Goal: Check status: Check status

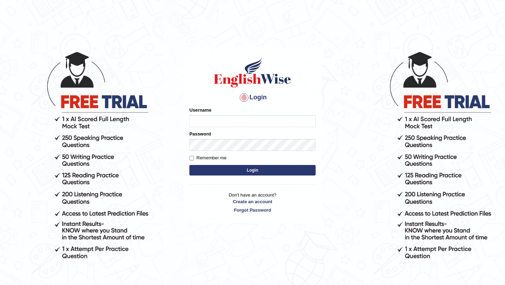
type input "Risheshwor"
click at [227, 168] on button "Login" at bounding box center [252, 170] width 126 height 11
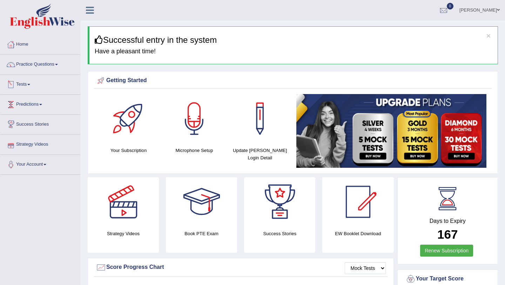
click at [24, 82] on link "Tests" at bounding box center [40, 84] width 80 height 18
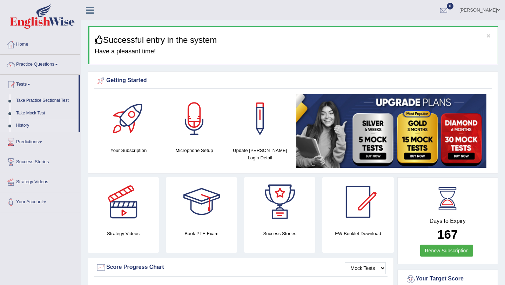
click at [29, 124] on link "History" at bounding box center [46, 125] width 66 height 13
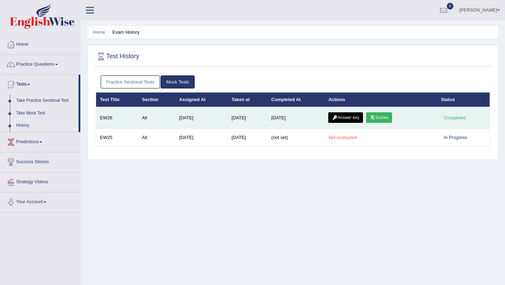
click at [378, 116] on link "Scores" at bounding box center [379, 117] width 26 height 11
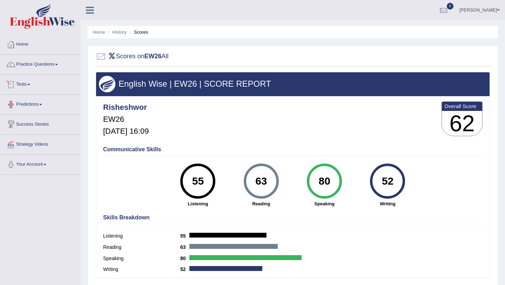
click at [27, 82] on link "Tests" at bounding box center [40, 84] width 80 height 18
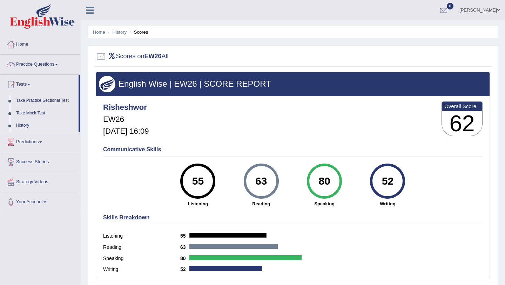
click at [27, 126] on link "History" at bounding box center [46, 125] width 66 height 13
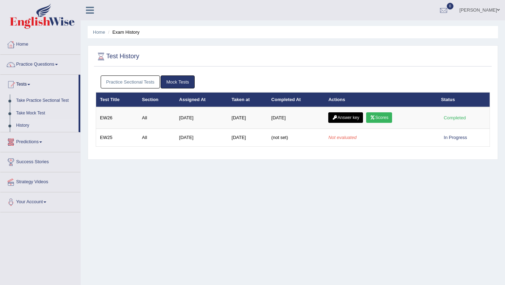
click at [149, 82] on link "Practice Sectional Tests" at bounding box center [131, 81] width 60 height 13
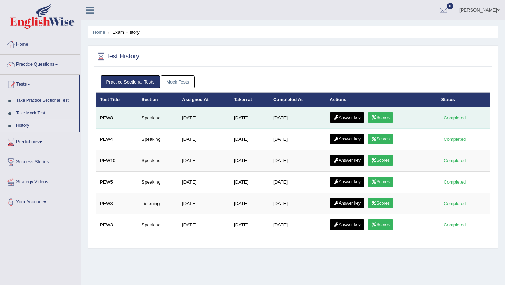
click at [379, 114] on link "Scores" at bounding box center [380, 117] width 26 height 11
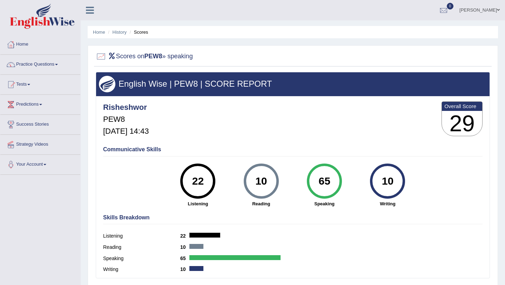
click at [207, 176] on div "22" at bounding box center [198, 180] width 26 height 29
click at [259, 176] on div "10" at bounding box center [261, 180] width 26 height 29
click at [320, 192] on div "65" at bounding box center [324, 180] width 26 height 29
click at [322, 188] on div "65" at bounding box center [324, 180] width 26 height 29
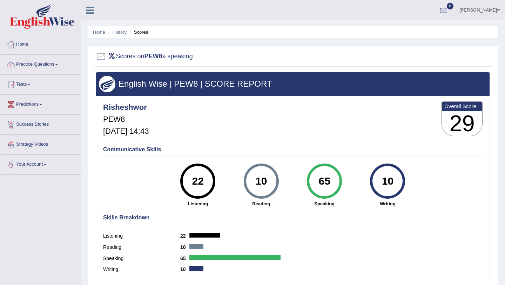
click at [466, 131] on h3 "29" at bounding box center [461, 123] width 40 height 25
click at [343, 183] on div "65 Speaking" at bounding box center [324, 184] width 63 height 43
click at [29, 84] on link "Tests" at bounding box center [40, 84] width 80 height 18
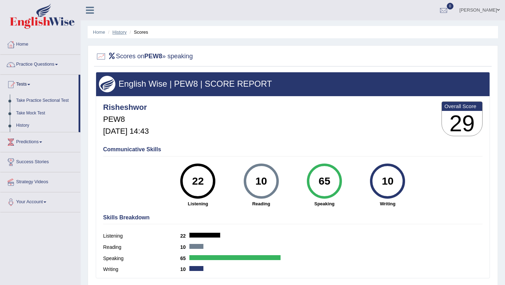
click at [122, 32] on link "History" at bounding box center [119, 31] width 14 height 5
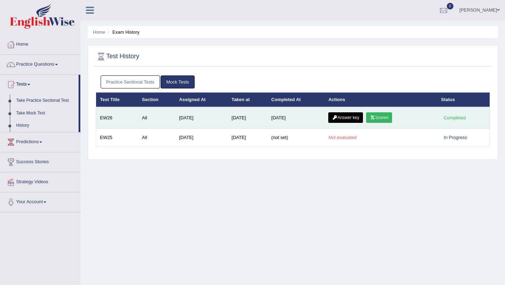
click at [353, 117] on link "Answer key" at bounding box center [345, 117] width 35 height 11
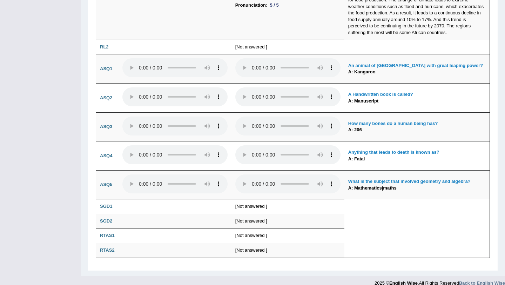
scroll to position [1376, 0]
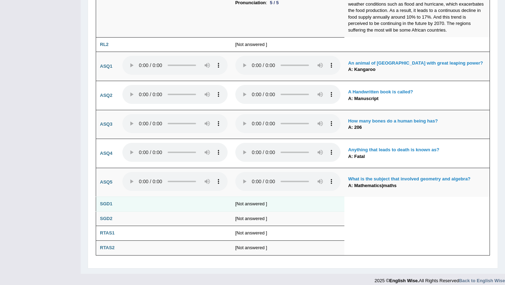
click at [240, 198] on td "[Not answered ]" at bounding box center [287, 204] width 113 height 15
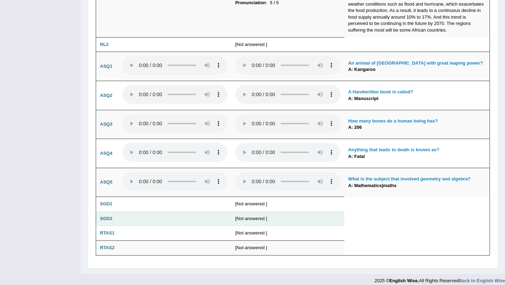
click at [241, 211] on td "[Not answered ]" at bounding box center [287, 218] width 113 height 15
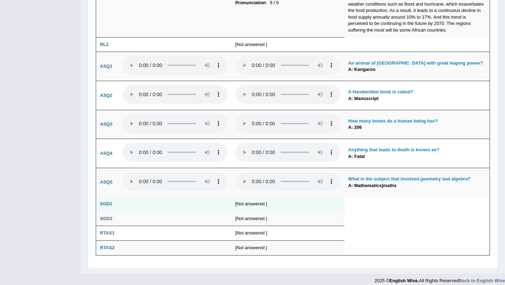
click at [105, 201] on b "SGD1" at bounding box center [106, 203] width 12 height 5
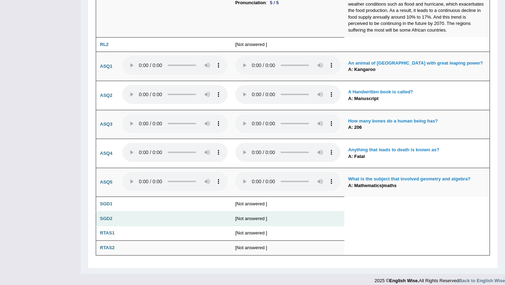
click at [105, 215] on b "SGD2" at bounding box center [106, 217] width 12 height 5
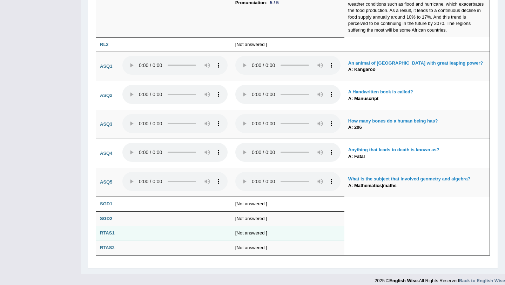
click at [104, 230] on b "RTAS1" at bounding box center [107, 232] width 15 height 5
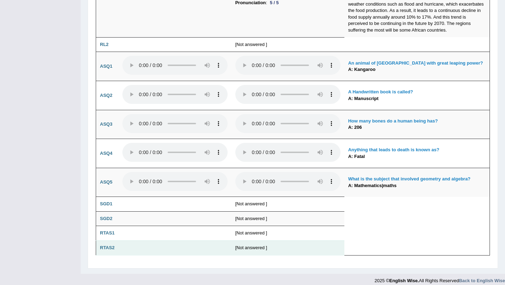
click at [104, 245] on b "RTAS2" at bounding box center [107, 247] width 15 height 5
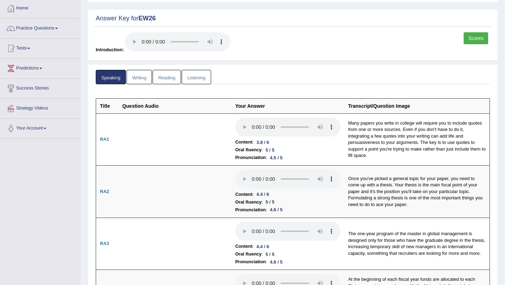
scroll to position [30, 0]
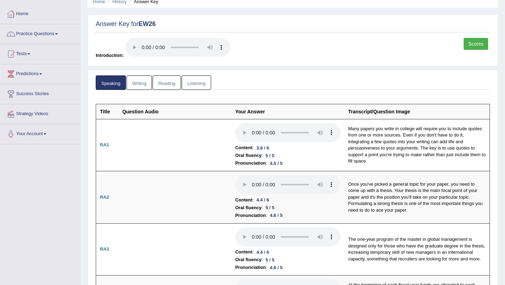
click at [191, 82] on link "Listening" at bounding box center [195, 82] width 29 height 14
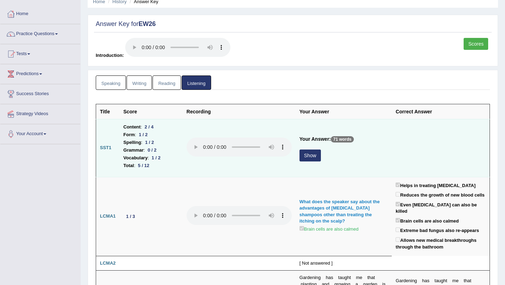
click at [309, 154] on button "Show" at bounding box center [309, 155] width 21 height 12
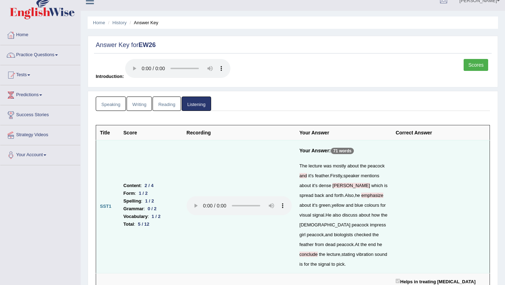
scroll to position [0, 0]
